Goal: Information Seeking & Learning: Learn about a topic

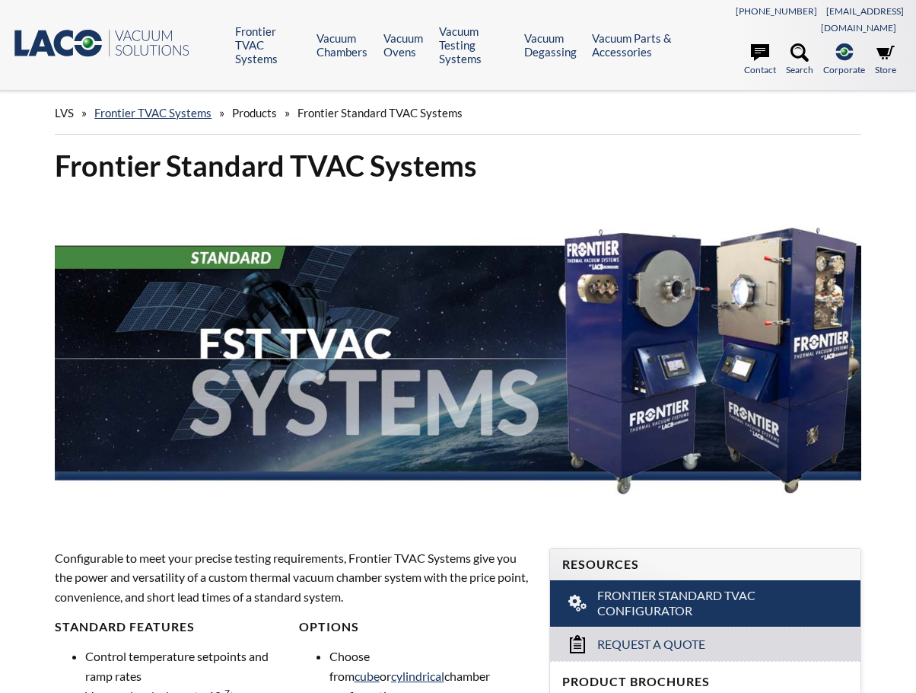
select select "Language Translate Widget"
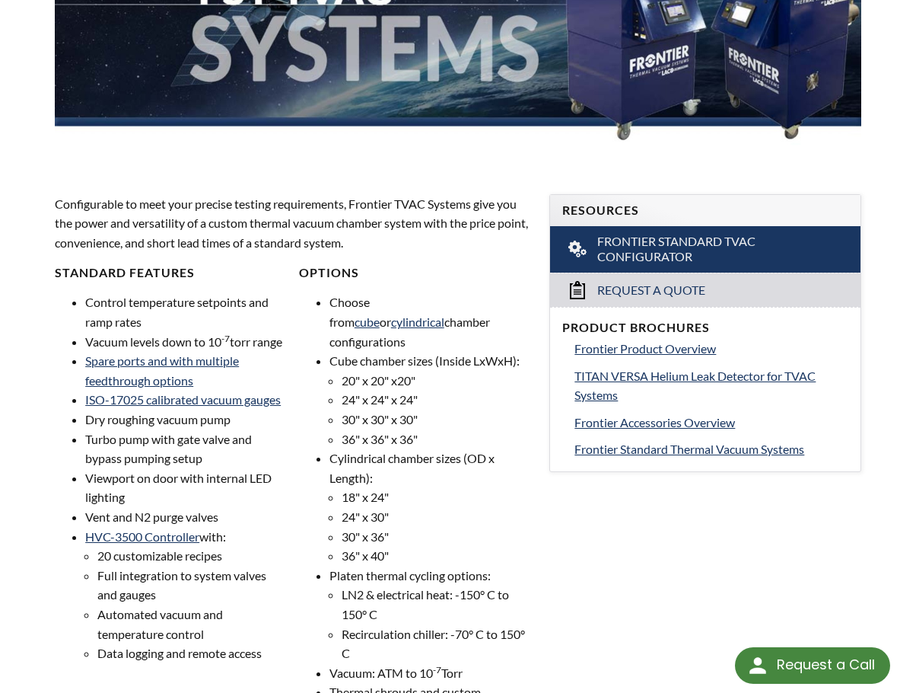
scroll to position [381, 0]
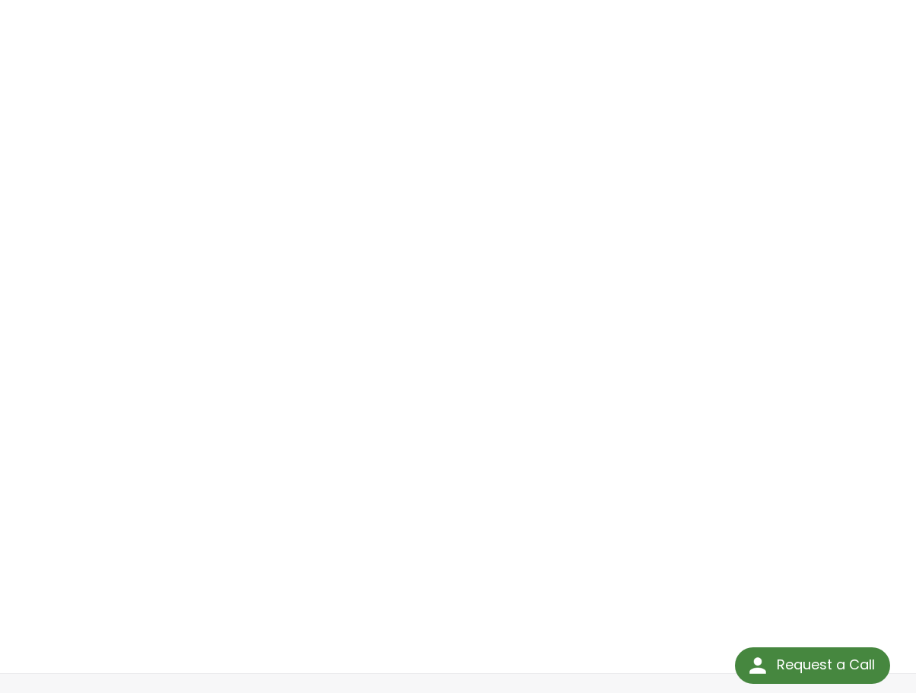
scroll to position [199, 0]
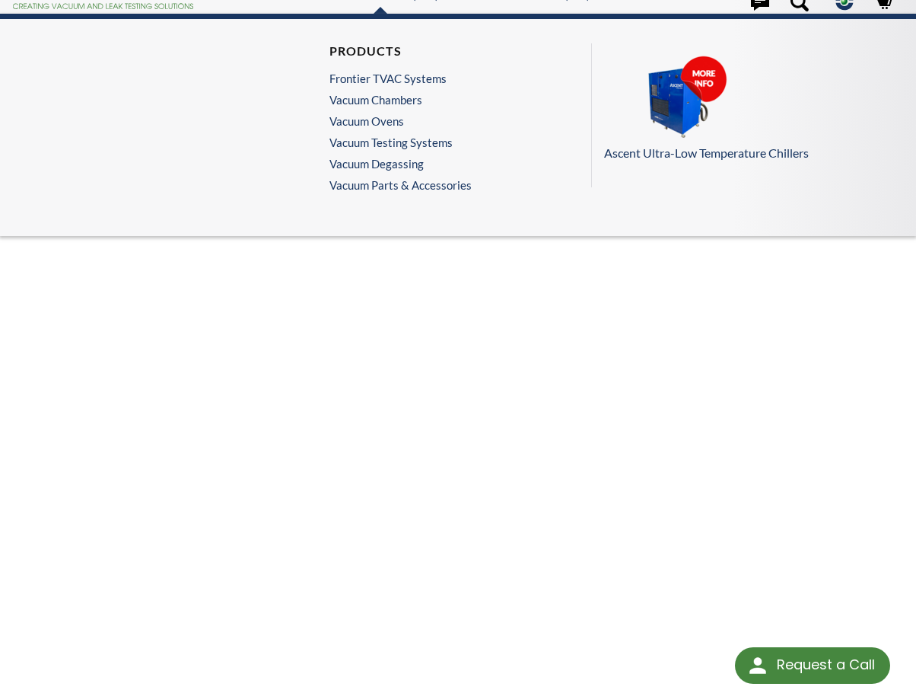
scroll to position [76, 0]
